Goal: Learn about a topic: Learn about a topic

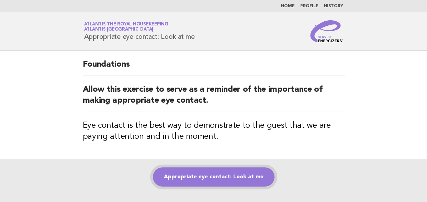
drag, startPoint x: 0, startPoint y: 0, endPoint x: 192, endPoint y: 176, distance: 260.4
click at [192, 176] on link "Appropriate eye contact: Look at me" at bounding box center [214, 176] width 122 height 19
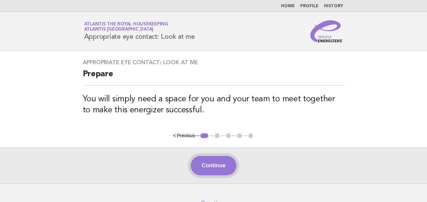
click at [204, 163] on button "Continue" at bounding box center [214, 165] width 46 height 19
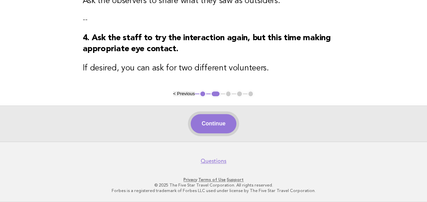
click at [210, 130] on button "Continue" at bounding box center [214, 123] width 46 height 19
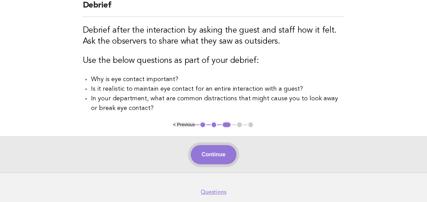
click at [206, 154] on button "Continue" at bounding box center [214, 154] width 46 height 19
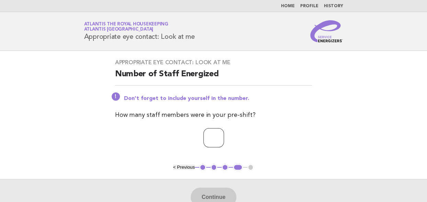
click at [207, 137] on input "number" at bounding box center [213, 137] width 21 height 19
type input "**"
click at [211, 195] on button "Continue" at bounding box center [214, 196] width 46 height 19
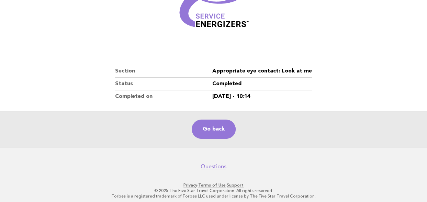
scroll to position [122, 0]
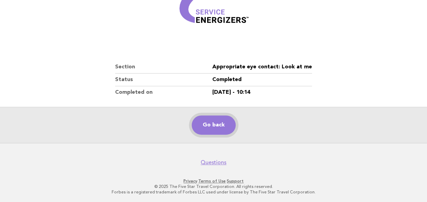
click at [216, 126] on link "Go back" at bounding box center [214, 124] width 44 height 19
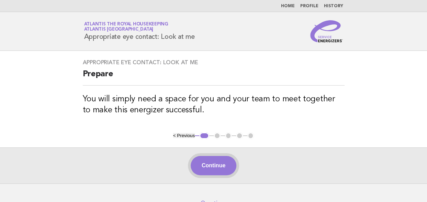
click at [209, 165] on button "Continue" at bounding box center [214, 165] width 46 height 19
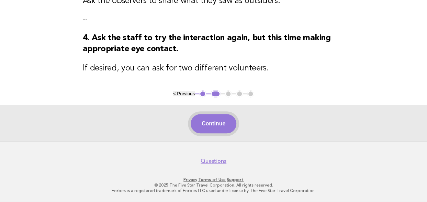
click at [209, 127] on button "Continue" at bounding box center [214, 123] width 46 height 19
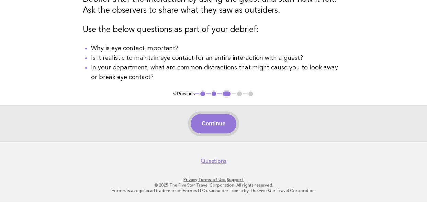
click at [209, 125] on button "Continue" at bounding box center [214, 123] width 46 height 19
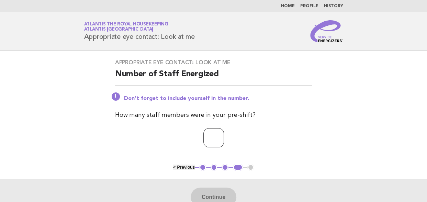
click at [205, 137] on input "number" at bounding box center [213, 137] width 21 height 19
type input "**"
click at [219, 193] on button "Continue" at bounding box center [214, 196] width 46 height 19
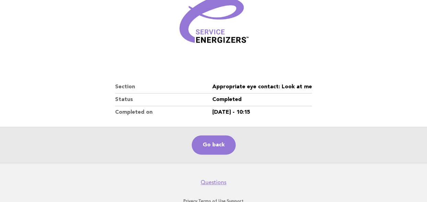
scroll to position [103, 0]
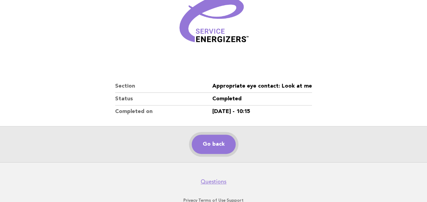
click at [214, 142] on link "Go back" at bounding box center [214, 144] width 44 height 19
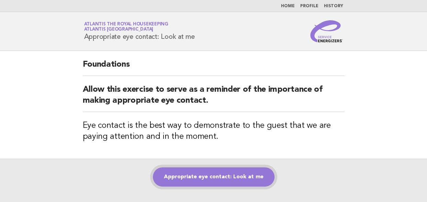
click at [199, 176] on link "Appropriate eye contact: Look at me" at bounding box center [214, 176] width 122 height 19
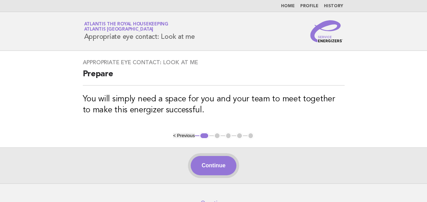
click at [203, 165] on button "Continue" at bounding box center [214, 165] width 46 height 19
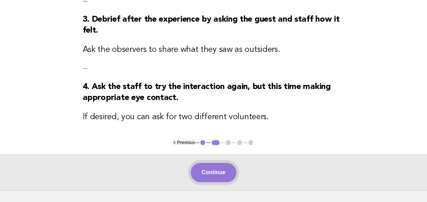
click at [220, 175] on button "Continue" at bounding box center [214, 172] width 46 height 19
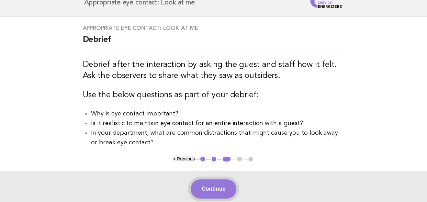
click at [216, 188] on button "Continue" at bounding box center [214, 188] width 46 height 19
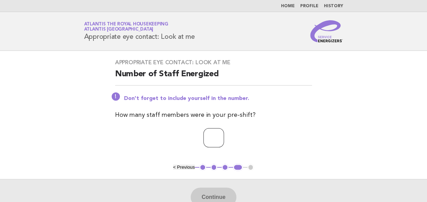
click at [205, 141] on input "number" at bounding box center [213, 137] width 21 height 19
type input "*"
click at [210, 195] on button "Continue" at bounding box center [214, 196] width 46 height 19
